Goal: Task Accomplishment & Management: Use online tool/utility

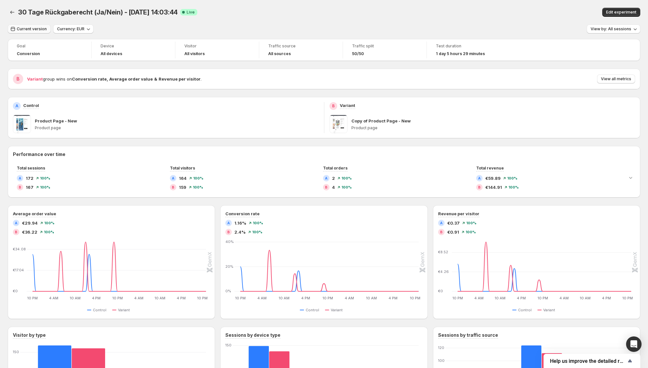
click at [35, 26] on button "Current version" at bounding box center [29, 29] width 43 height 9
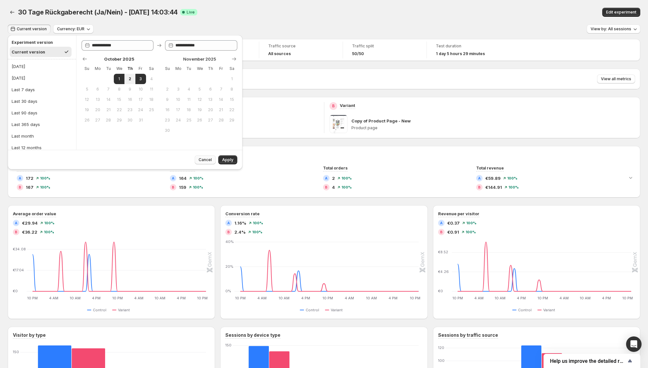
click at [211, 161] on span "Cancel" at bounding box center [205, 159] width 13 height 5
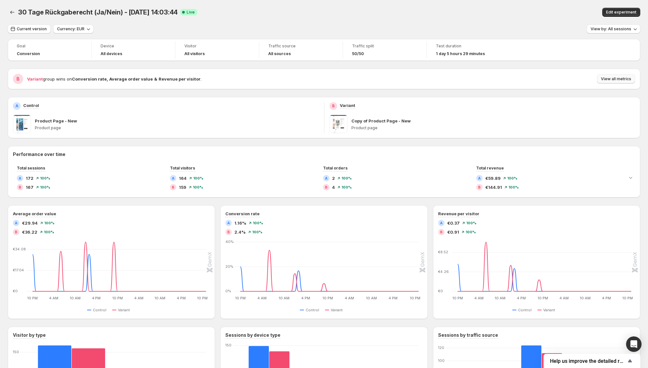
click at [617, 78] on span "View all metrics" at bounding box center [616, 78] width 30 height 5
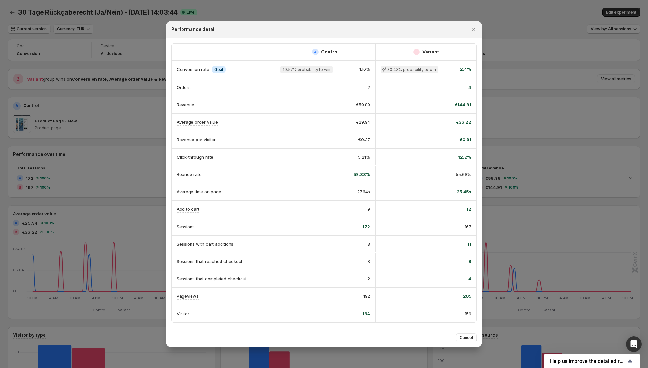
click at [123, 64] on div at bounding box center [324, 184] width 648 height 368
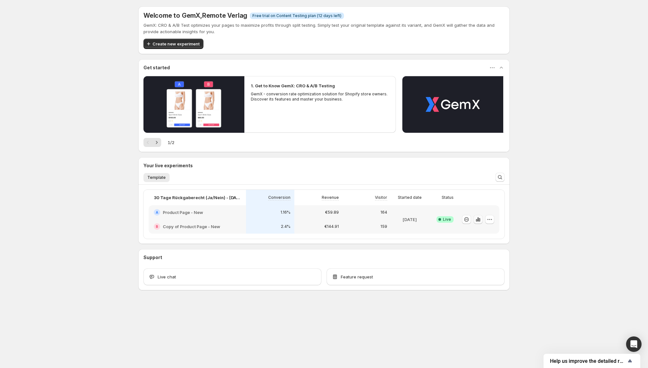
click at [480, 218] on icon "button" at bounding box center [479, 220] width 1 height 4
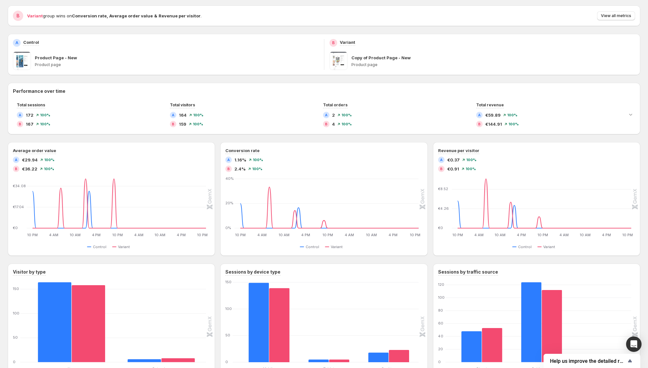
scroll to position [70, 0]
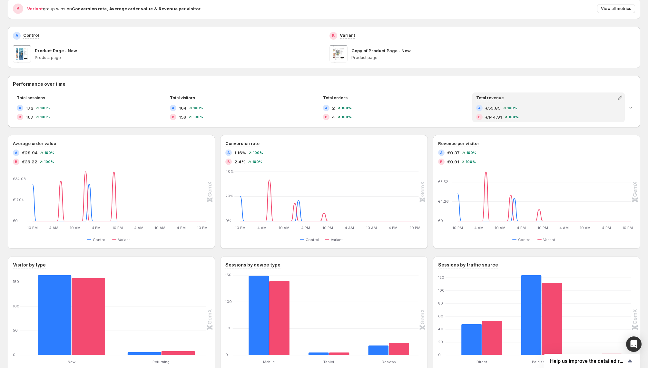
click at [478, 114] on div "B" at bounding box center [479, 117] width 6 height 6
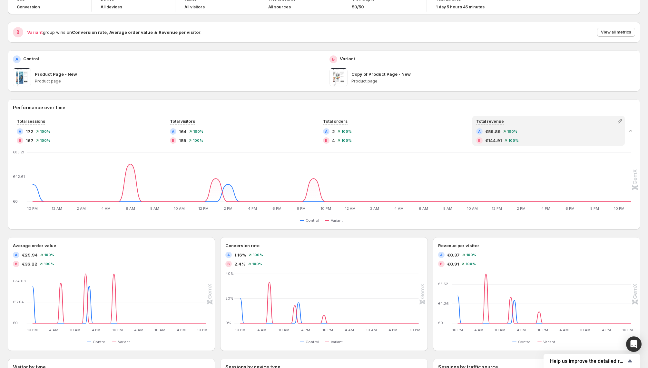
scroll to position [0, 0]
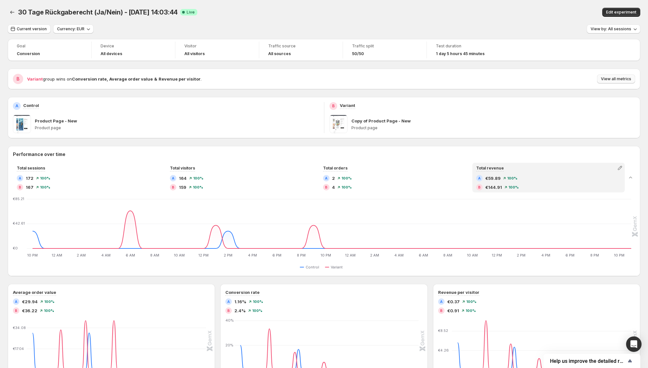
click at [612, 80] on span "View all metrics" at bounding box center [616, 78] width 30 height 5
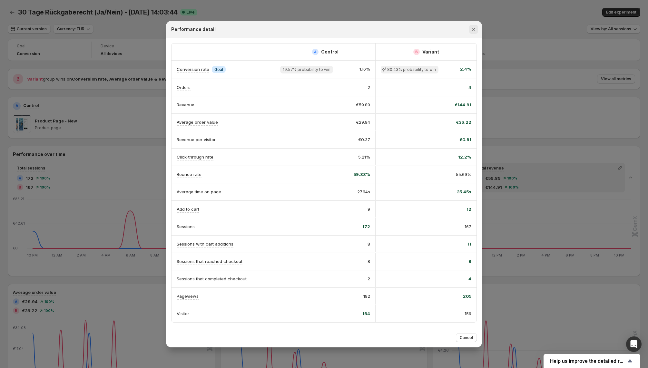
click at [474, 33] on icon "Close" at bounding box center [474, 29] width 6 height 6
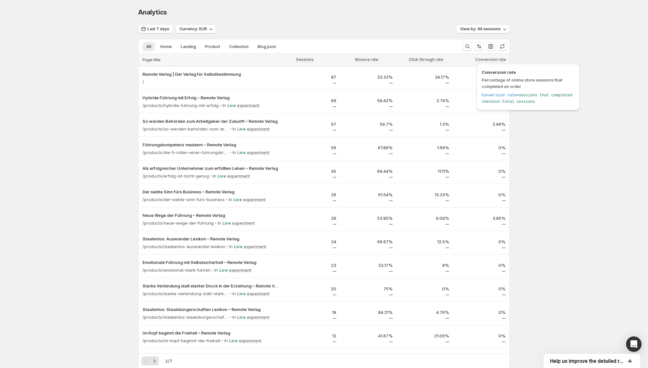
click at [496, 59] on span "Conversion rate" at bounding box center [490, 59] width 31 height 5
click at [492, 59] on span "Conversion rate" at bounding box center [490, 59] width 31 height 5
click at [461, 64] on div "Conversion rate" at bounding box center [477, 60] width 65 height 12
click at [479, 49] on icon "Sort the results" at bounding box center [479, 46] width 6 height 6
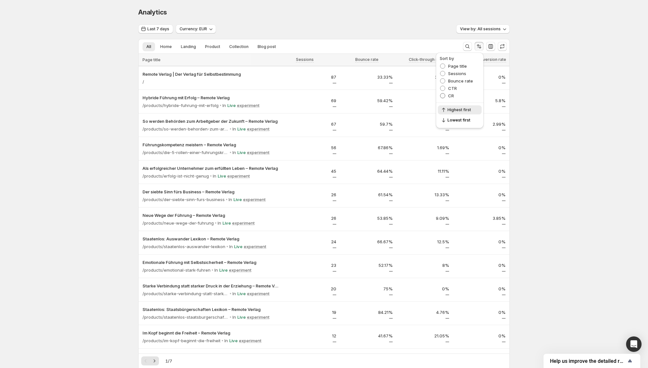
click at [452, 97] on span "CR" at bounding box center [451, 95] width 6 height 5
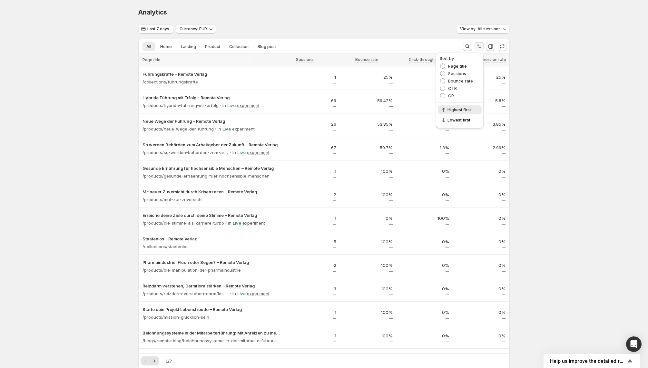
click at [541, 98] on div "Analytics. This page is ready Analytics Last 7 days Currency: EUR View by: All …" at bounding box center [324, 293] width 648 height 587
click at [491, 46] on icon "button" at bounding box center [491, 46] width 6 height 6
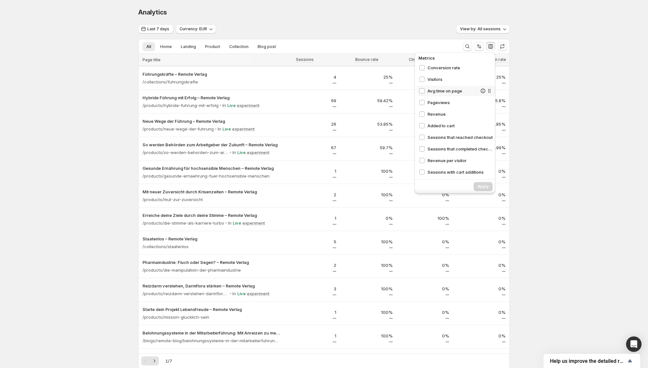
scroll to position [37, 0]
click at [453, 113] on span "Revenue" at bounding box center [453, 113] width 50 height 6
click at [453, 123] on span "Revenue per visitor" at bounding box center [453, 124] width 50 height 6
click at [453, 146] on span "Add to cart rate" at bounding box center [453, 147] width 50 height 6
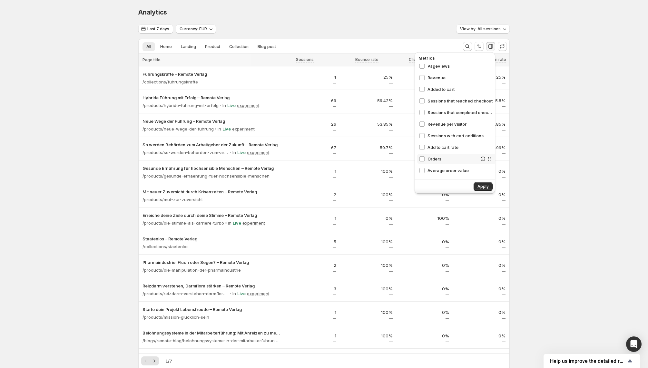
click at [451, 158] on span "Orders" at bounding box center [453, 159] width 50 height 6
click at [480, 184] on button "Apply" at bounding box center [483, 186] width 19 height 9
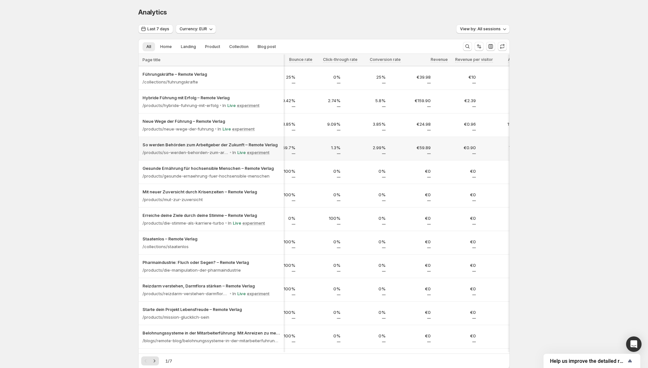
scroll to position [0, 0]
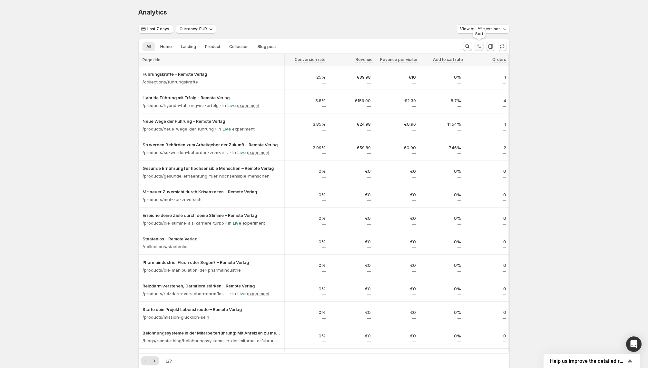
click at [482, 47] on icon "Sort the results" at bounding box center [479, 46] width 6 height 6
click at [536, 75] on div "Analytics. This page is ready Analytics Last 7 days Currency: EUR View by: All …" at bounding box center [324, 294] width 648 height 588
click at [466, 47] on icon "Search and filter results" at bounding box center [468, 46] width 4 height 4
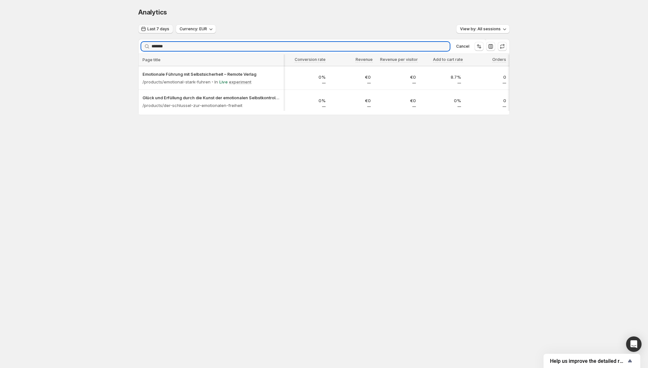
type input "*******"
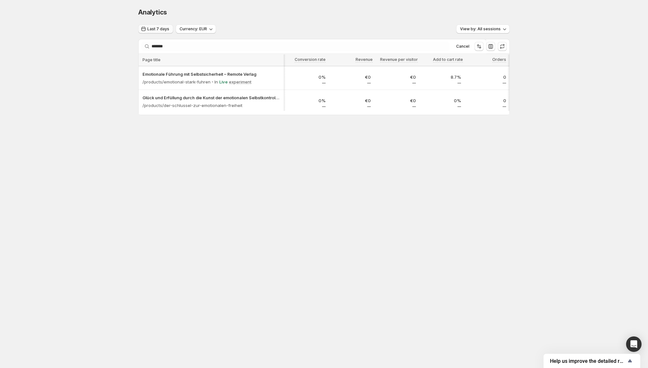
click at [169, 31] on button "Last 7 days" at bounding box center [155, 29] width 35 height 9
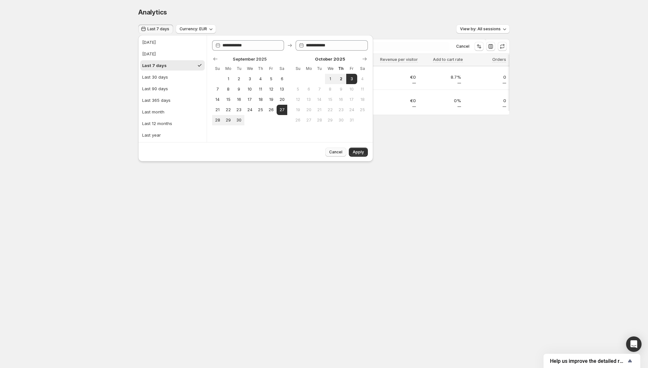
click at [335, 150] on span "Cancel" at bounding box center [335, 152] width 13 height 5
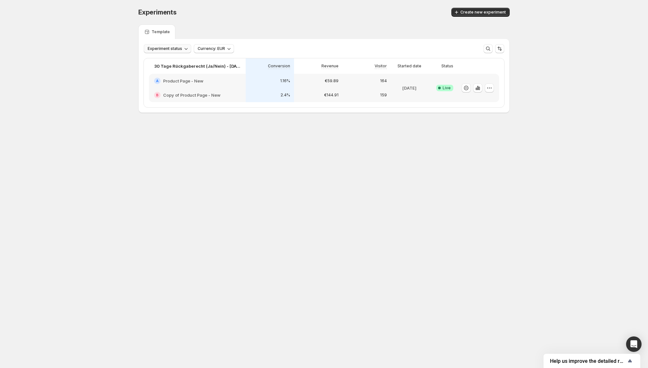
click at [186, 48] on icon "button" at bounding box center [186, 48] width 6 height 6
click at [190, 90] on div "B Copy of Product Page - New" at bounding box center [197, 95] width 97 height 14
click at [493, 89] on button "button" at bounding box center [489, 88] width 9 height 9
click at [470, 101] on span "Edit" at bounding box center [495, 101] width 67 height 6
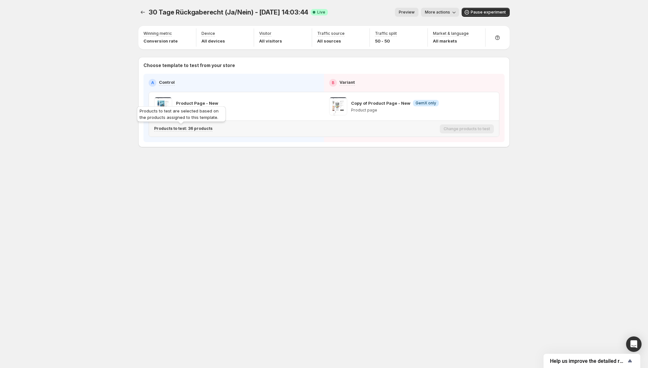
click at [193, 129] on p "Products to test: 36 products" at bounding box center [183, 128] width 58 height 5
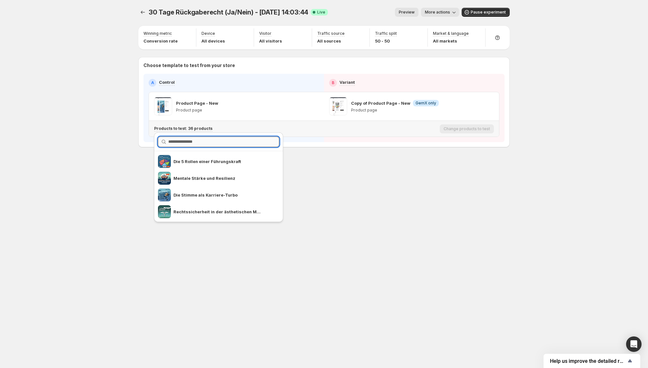
click at [201, 142] on input "text" at bounding box center [223, 142] width 111 height 10
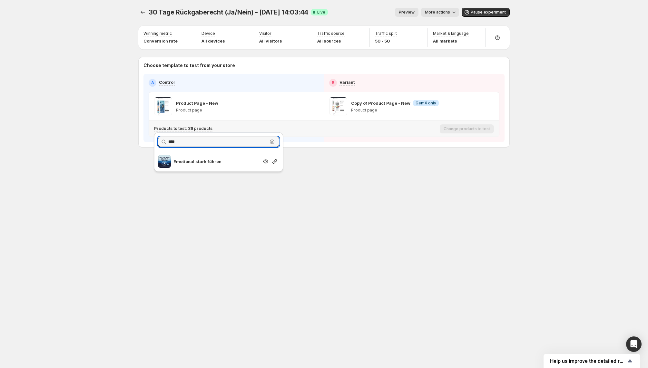
type input "****"
click at [195, 161] on p "Emotional stark führen" at bounding box center [216, 161] width 85 height 6
click at [265, 161] on icon "button" at bounding box center [266, 162] width 2 height 2
click at [414, 206] on div "30 Tage Rückgaberecht (Ja/Nein) - [DATE] 14:03:44. This page is ready 30 Tage R…" at bounding box center [324, 184] width 387 height 368
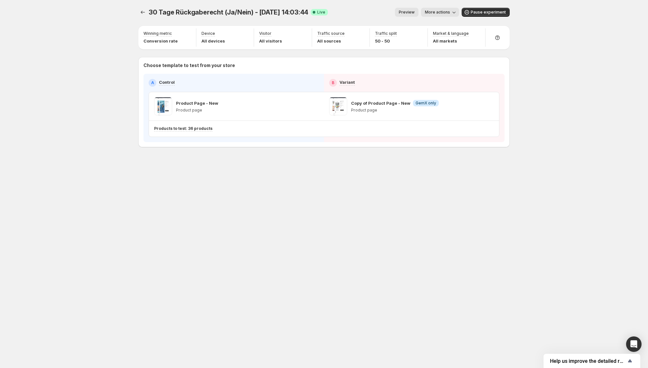
click at [450, 12] on span "More actions" at bounding box center [437, 12] width 25 height 5
click at [451, 25] on span "View analytic" at bounding box center [449, 25] width 27 height 5
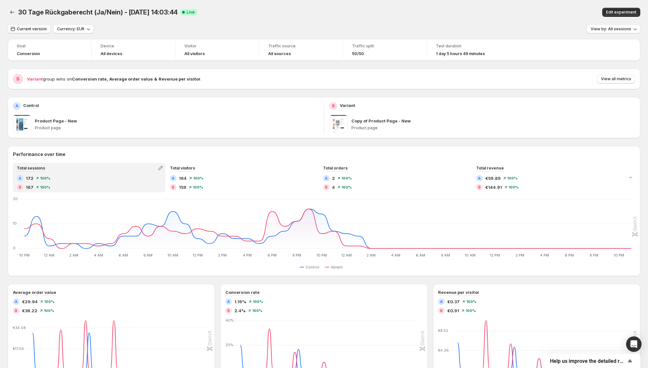
click at [24, 26] on button "Current version" at bounding box center [29, 29] width 43 height 9
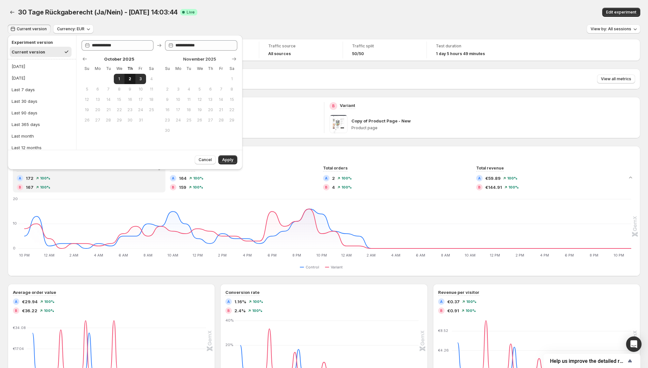
click at [130, 80] on span "2" at bounding box center [129, 78] width 5 height 5
type input "**********"
click at [231, 157] on span "Apply" at bounding box center [227, 159] width 11 height 5
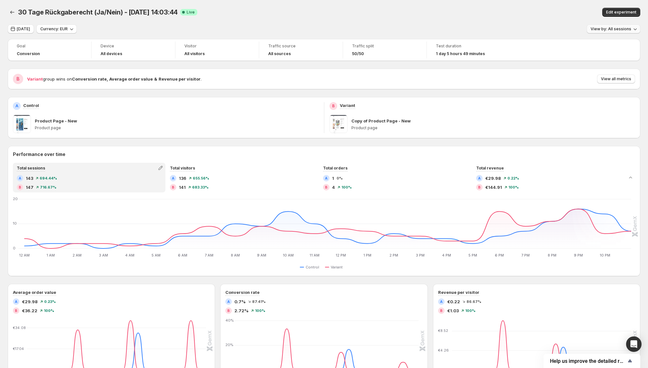
click at [628, 27] on span "View by: All sessions" at bounding box center [611, 28] width 41 height 5
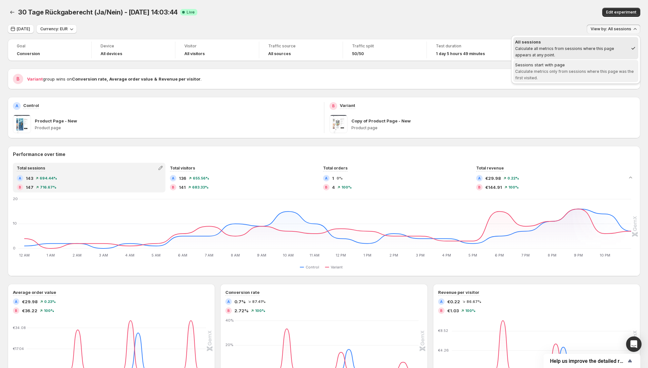
click at [589, 73] on span "Calculate metrics only from sessions where this page was the first visited." at bounding box center [574, 74] width 119 height 11
